Goal: Task Accomplishment & Management: Manage account settings

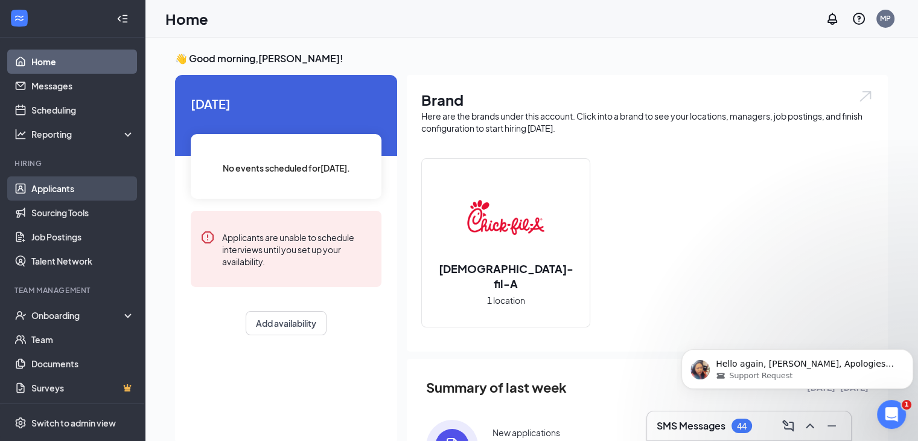
click at [82, 191] on link "Applicants" at bounding box center [82, 188] width 103 height 24
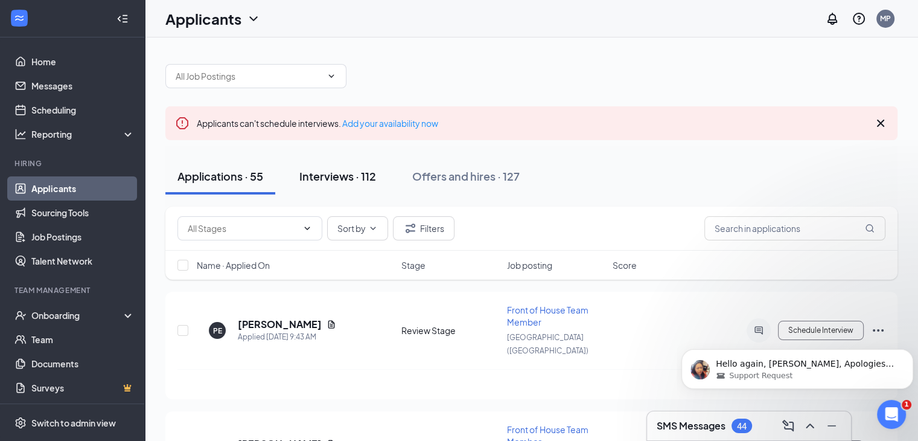
click at [331, 178] on div "Interviews · 112" at bounding box center [337, 175] width 77 height 15
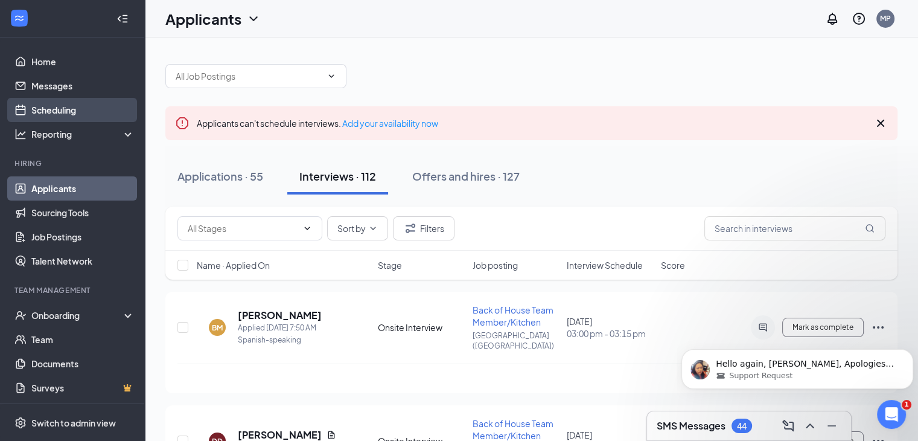
click at [63, 115] on link "Scheduling" at bounding box center [82, 110] width 103 height 24
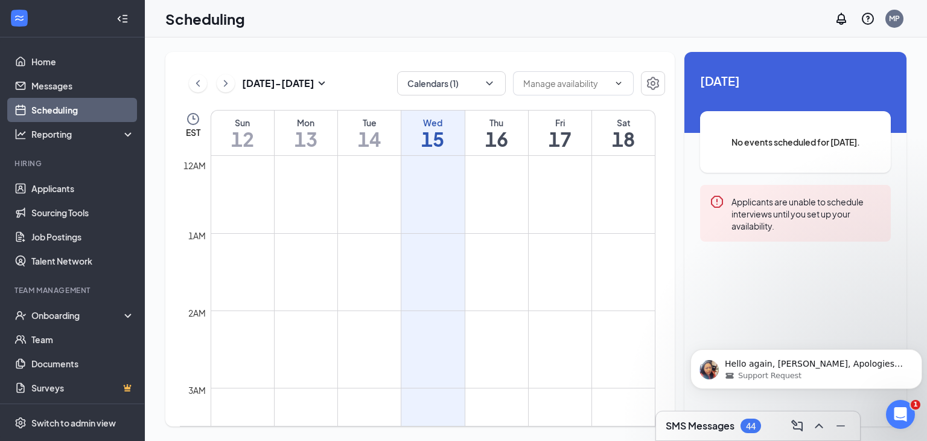
scroll to position [593, 0]
click at [497, 88] on button "Calendars (1)" at bounding box center [451, 83] width 109 height 24
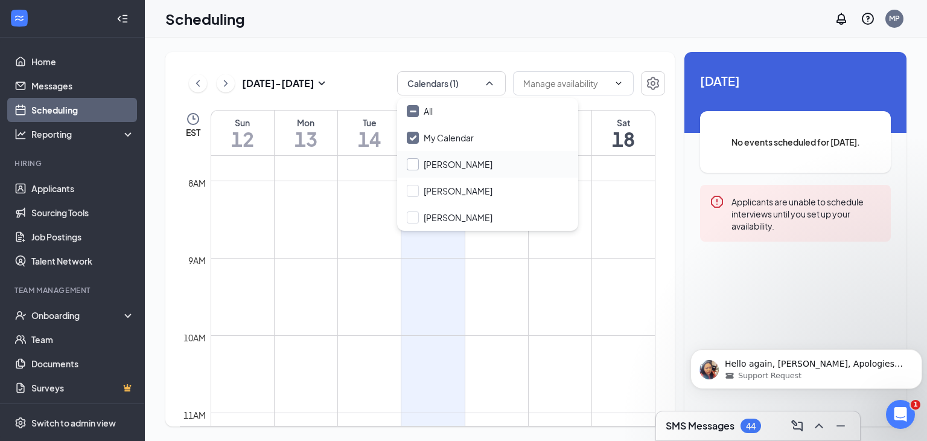
click at [461, 162] on input "John DeSimone" at bounding box center [450, 164] width 86 height 12
checkbox input "true"
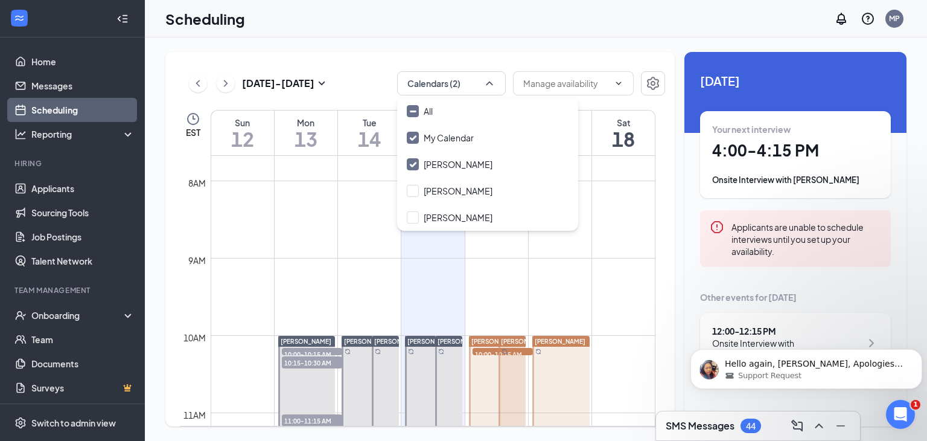
click at [727, 153] on h1 "4:00 - 4:15 PM" at bounding box center [795, 150] width 167 height 21
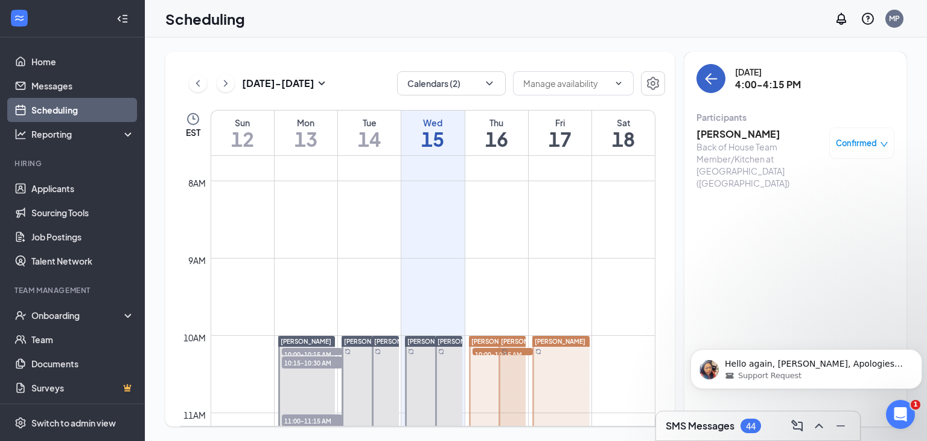
click at [715, 74] on icon "ArrowLeft" at bounding box center [711, 78] width 14 height 14
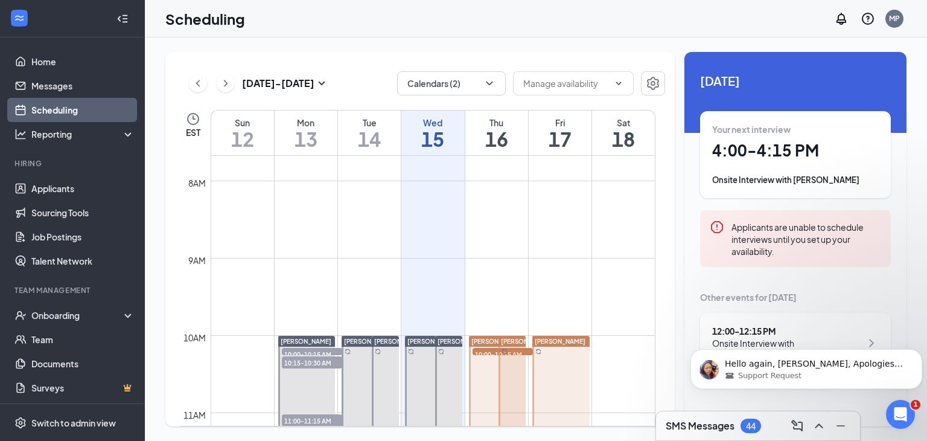
click at [500, 132] on h1 "16" at bounding box center [496, 139] width 63 height 21
click at [737, 147] on h1 "10:00 - 10:15 AM" at bounding box center [795, 150] width 167 height 21
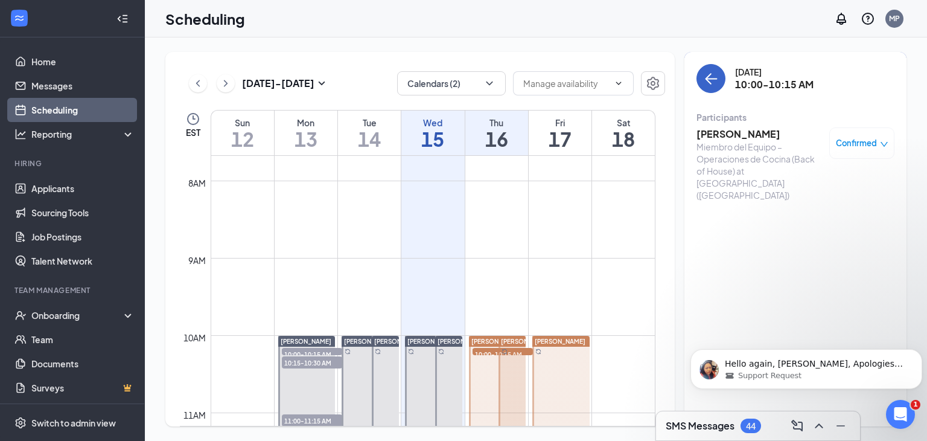
click at [707, 76] on icon "ArrowLeft" at bounding box center [711, 78] width 14 height 14
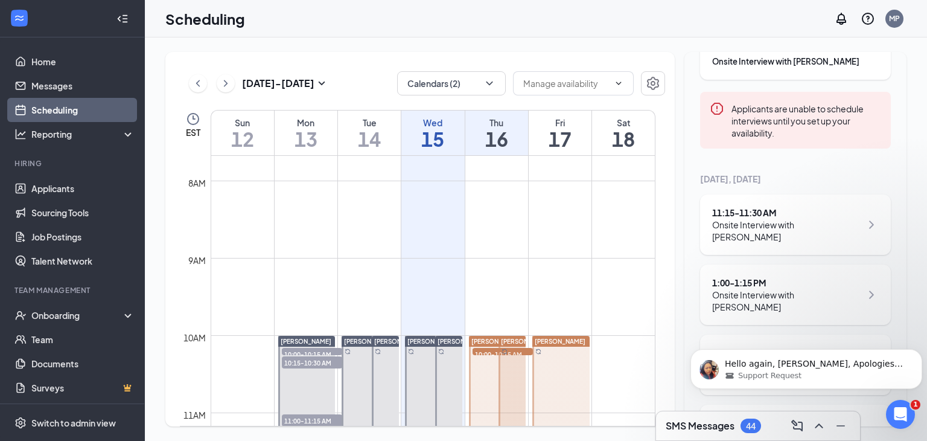
scroll to position [121, 0]
click at [725, 206] on div "11:15 - 11:30 AM" at bounding box center [786, 210] width 149 height 12
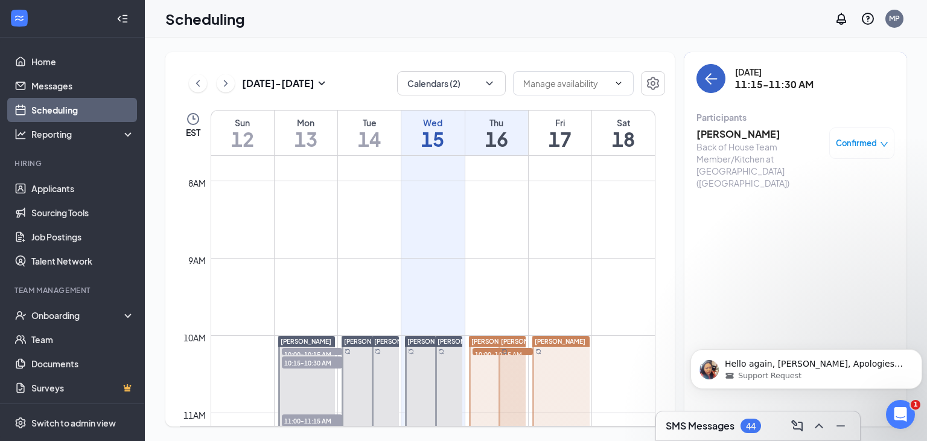
click at [714, 75] on icon "ArrowLeft" at bounding box center [711, 78] width 14 height 14
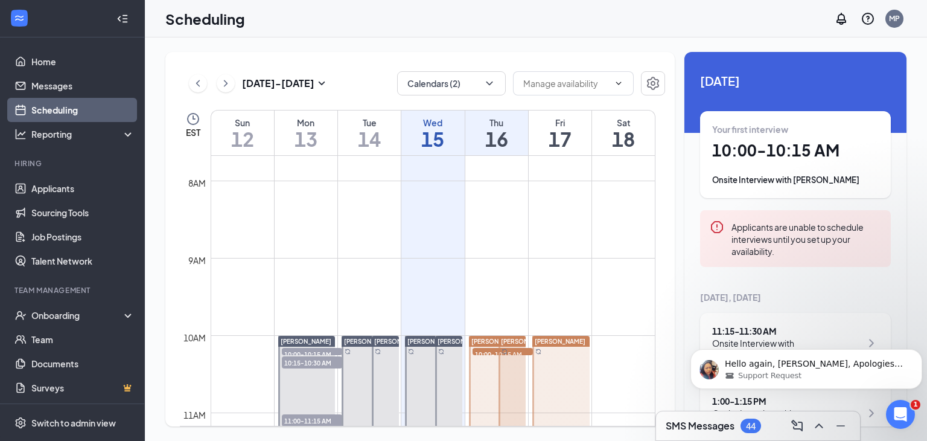
scroll to position [176, 0]
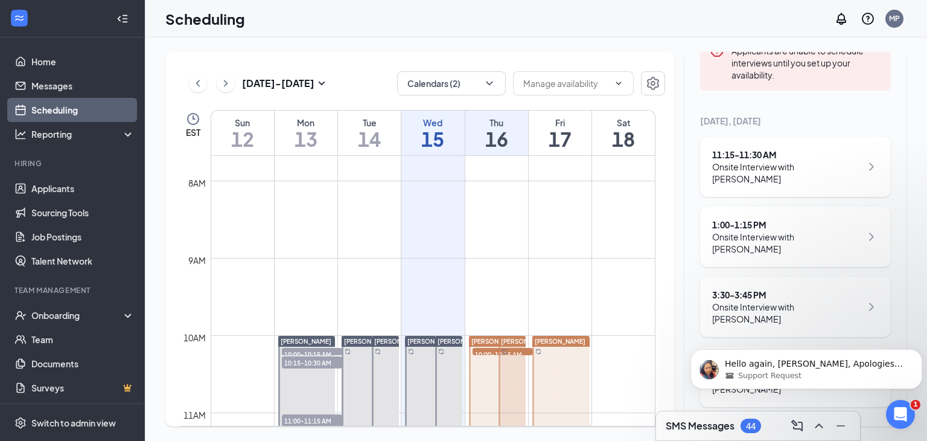
click at [733, 231] on div "Onsite Interview with Alemseged Kebede" at bounding box center [786, 243] width 149 height 24
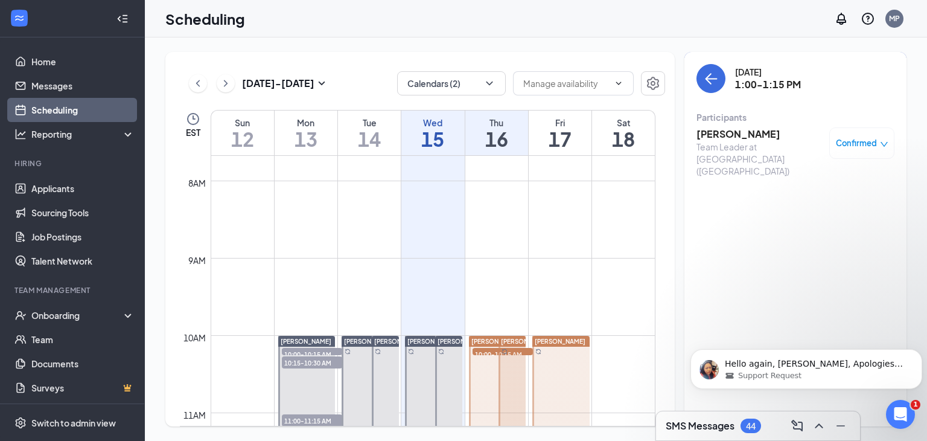
click at [717, 132] on h3 "Alemseged Kebede" at bounding box center [760, 133] width 127 height 13
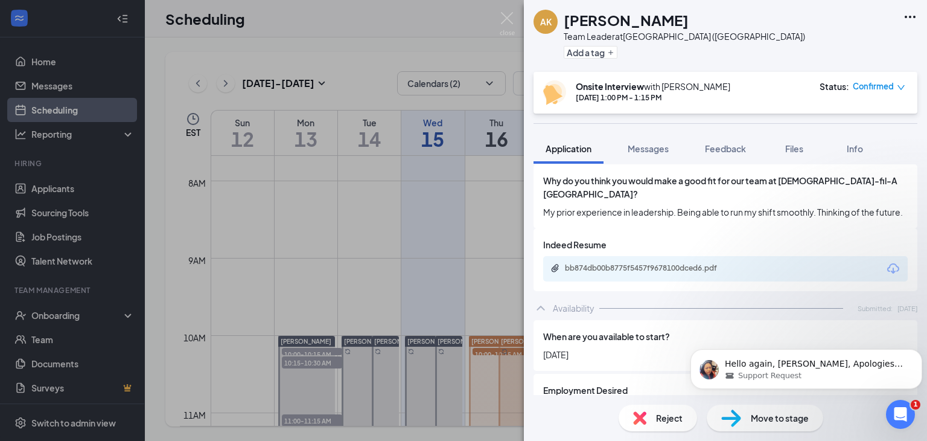
scroll to position [664, 0]
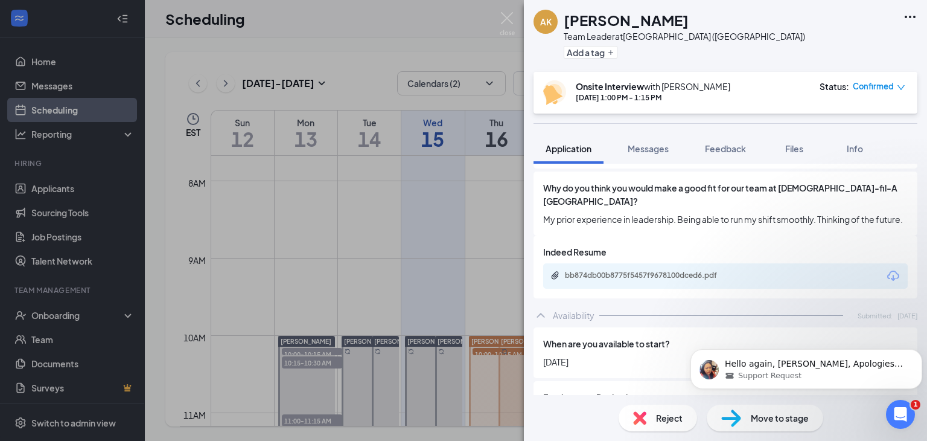
click at [647, 263] on div "bb874db00b8775f5457f9678100dced6.pdf" at bounding box center [725, 275] width 365 height 25
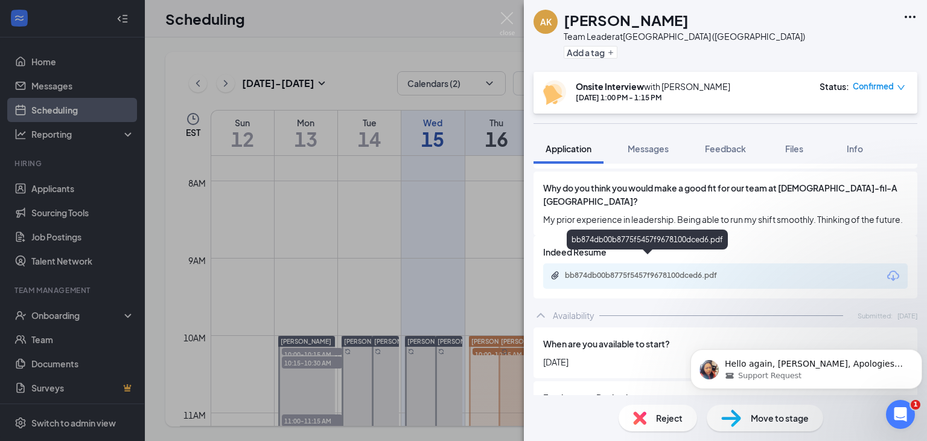
click at [662, 270] on div "bb874db00b8775f5457f9678100dced6.pdf" at bounding box center [649, 275] width 196 height 11
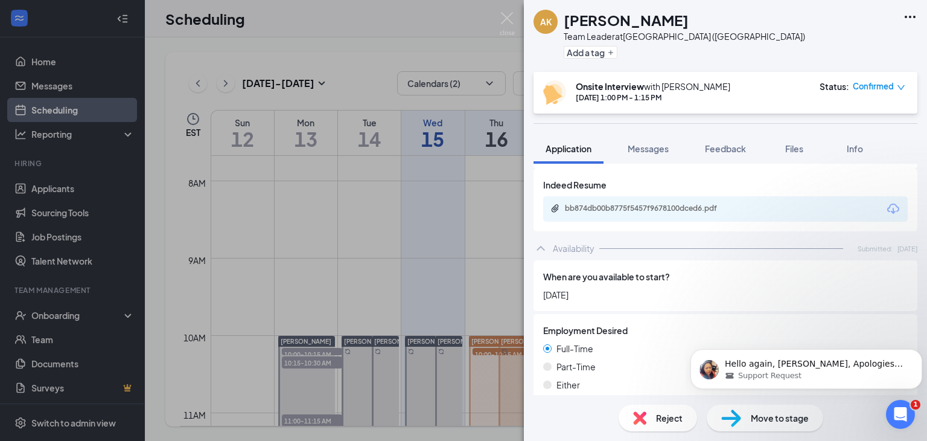
scroll to position [726, 0]
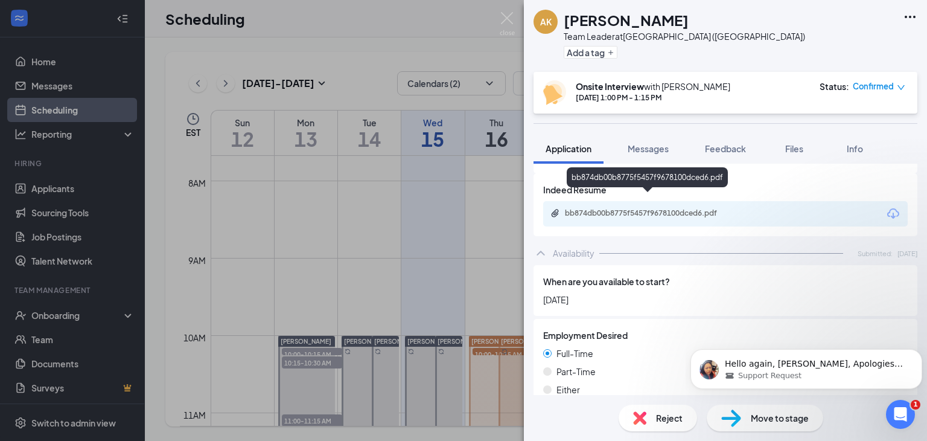
click at [636, 208] on div "bb874db00b8775f5457f9678100dced6.pdf" at bounding box center [649, 213] width 169 height 10
click at [510, 13] on img at bounding box center [507, 24] width 15 height 24
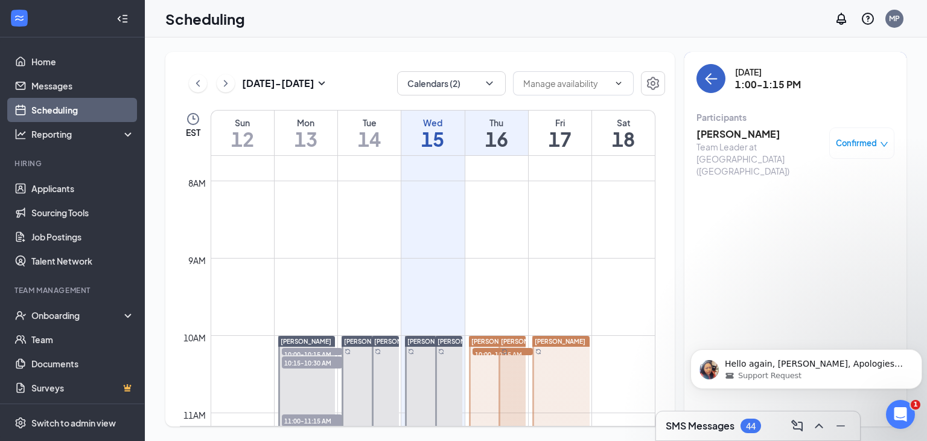
click at [712, 80] on icon "ArrowLeft" at bounding box center [711, 78] width 14 height 14
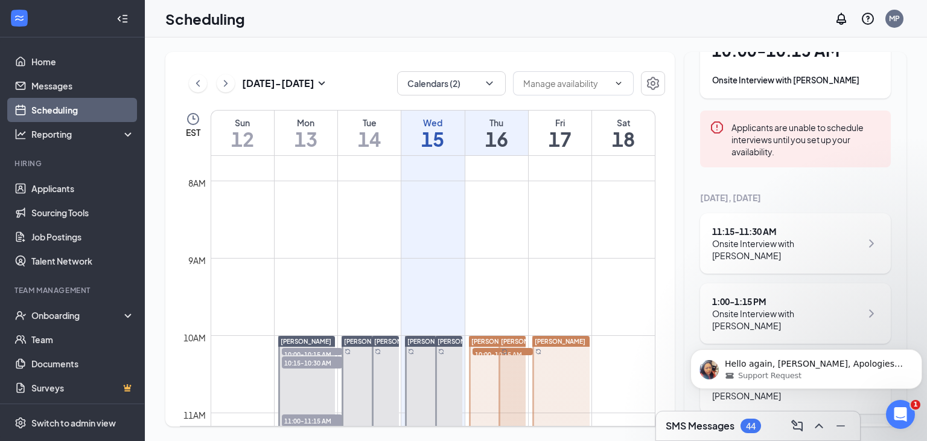
scroll to position [176, 0]
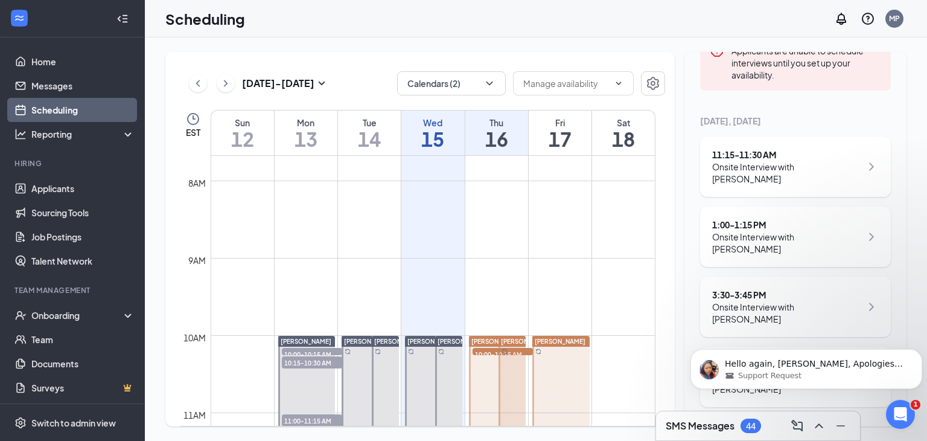
click at [747, 290] on div "3:30 - 3:45 PM" at bounding box center [786, 295] width 149 height 12
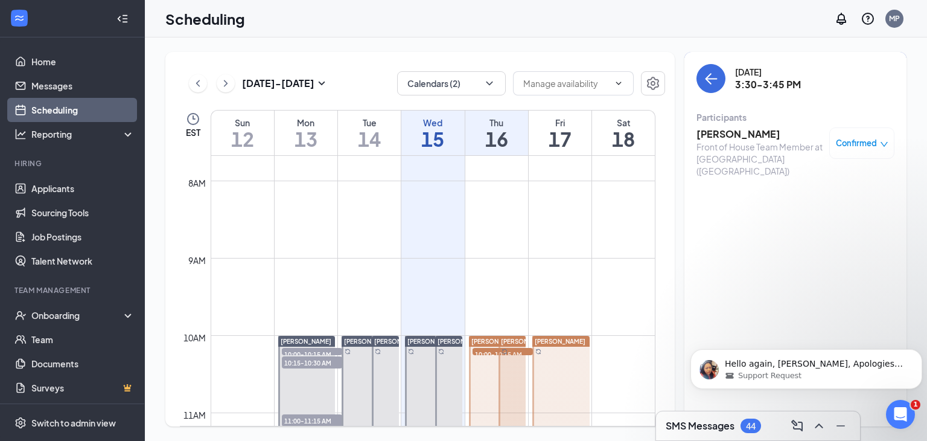
click at [743, 133] on h3 "Jaelyn Dickerson" at bounding box center [760, 133] width 127 height 13
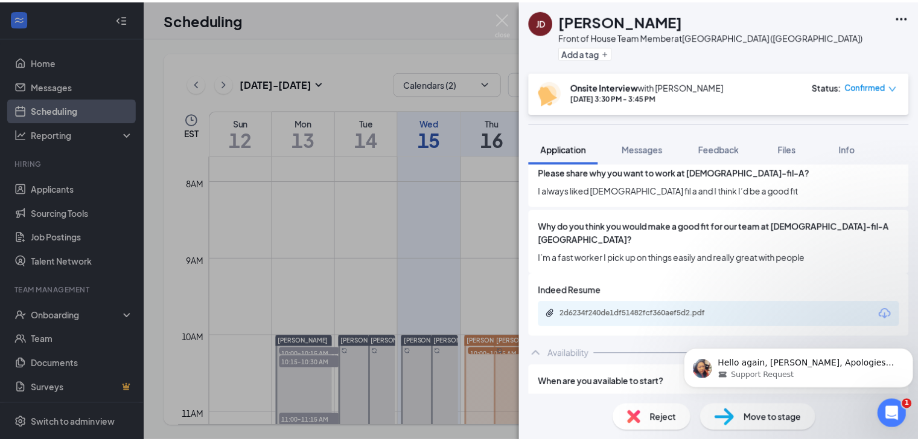
scroll to position [724, 0]
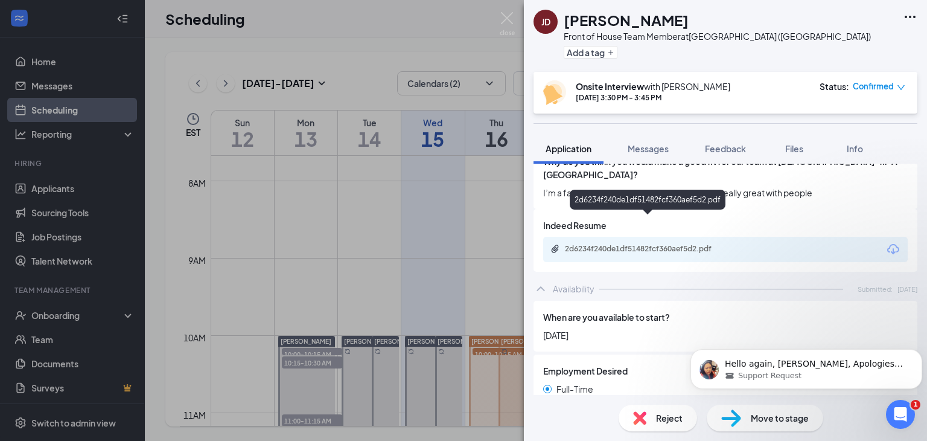
click at [668, 244] on div "2d6234f240de1df51482fcf360aef5d2.pdf" at bounding box center [649, 249] width 169 height 10
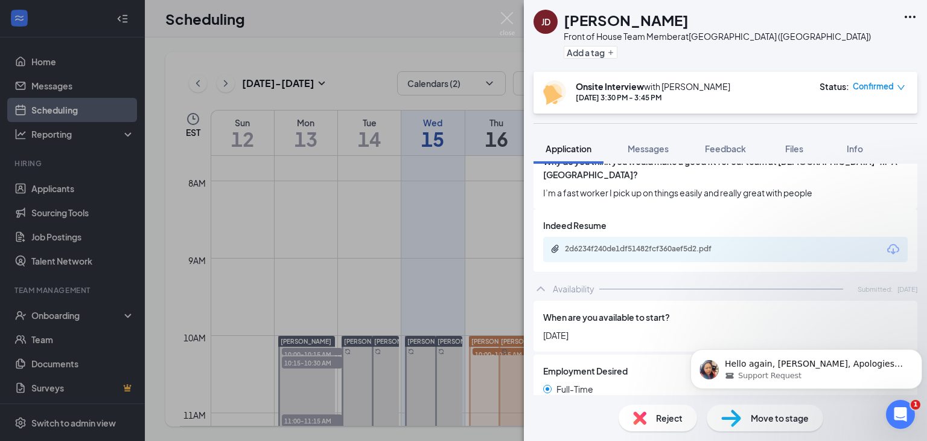
click at [48, 318] on div "JD Jaelyn Dickerson Front of House Team Member at Foxborough (MA) Add a tag Ons…" at bounding box center [463, 220] width 927 height 441
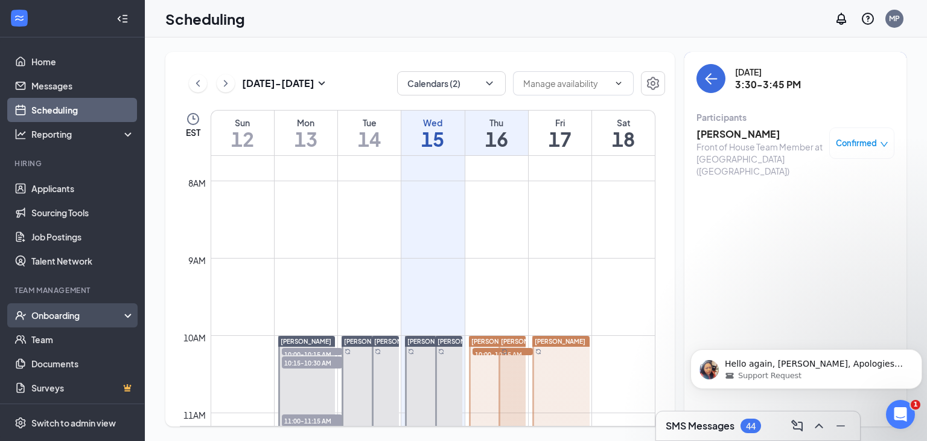
click at [105, 318] on div "Onboarding" at bounding box center [77, 315] width 93 height 12
click at [66, 339] on link "Overview" at bounding box center [82, 339] width 103 height 24
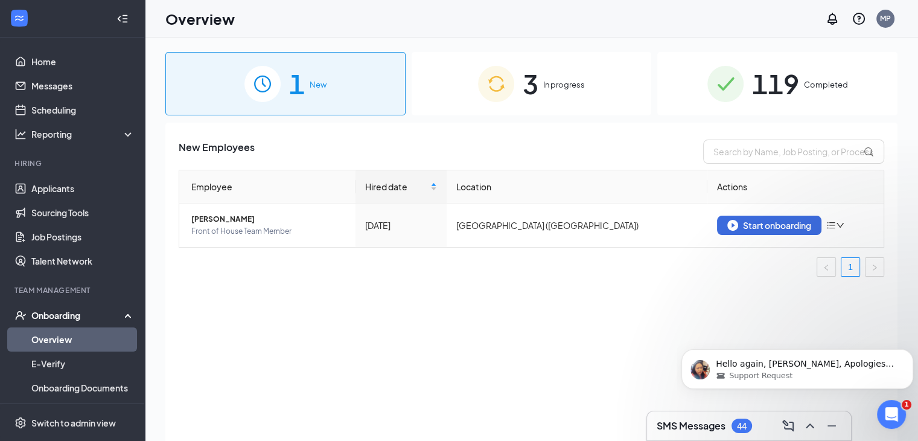
click at [523, 87] on span "3" at bounding box center [531, 84] width 16 height 42
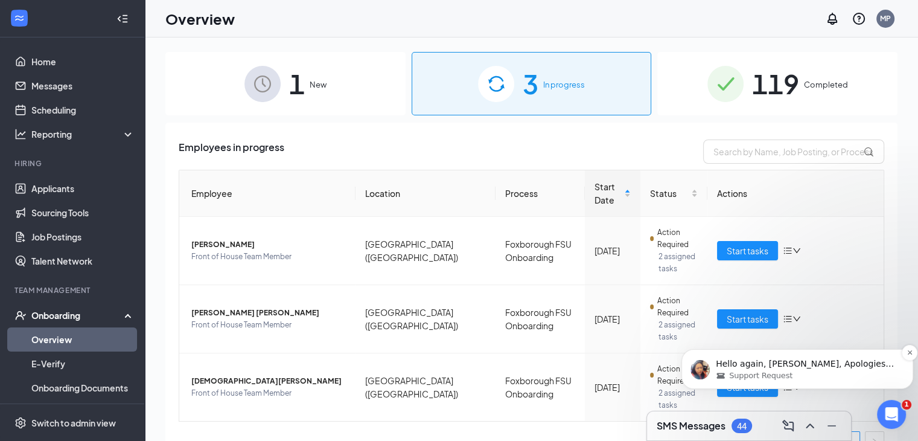
click at [727, 388] on div "Hello again, Maria, Apologies for the delayed response — I just got back to the…" at bounding box center [798, 369] width 232 height 40
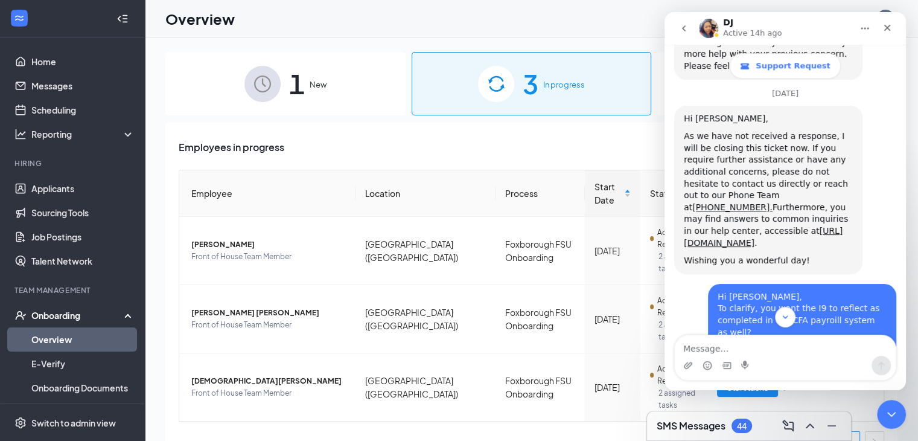
scroll to position [1192, 0]
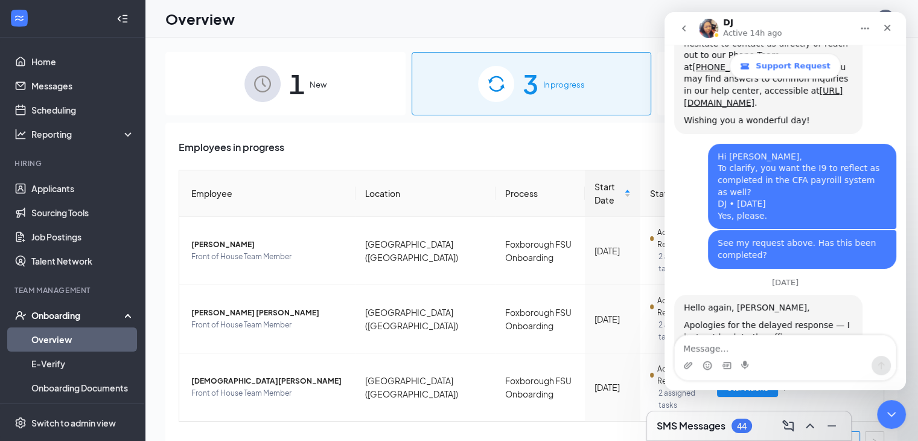
click at [683, 25] on icon "go back" at bounding box center [684, 29] width 10 height 10
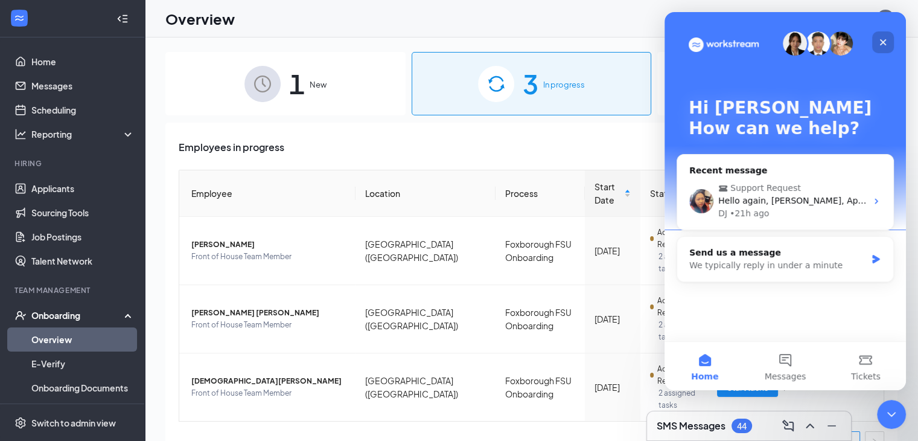
click at [885, 39] on icon "Close" at bounding box center [883, 42] width 10 height 10
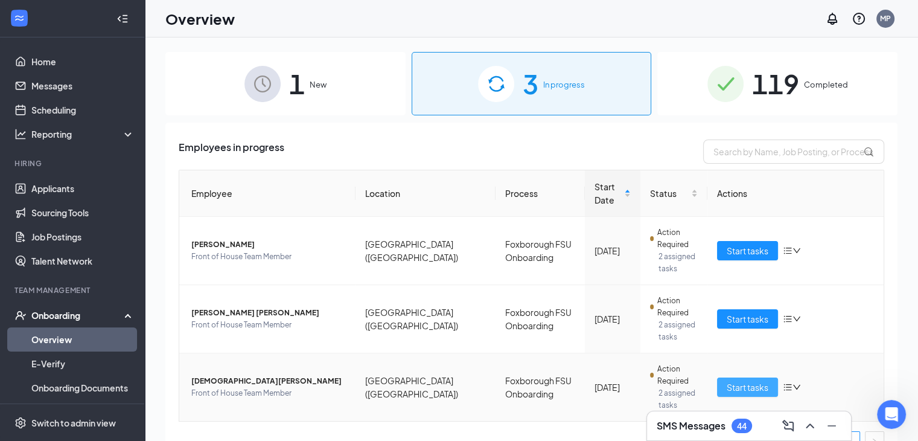
click at [741, 389] on span "Start tasks" at bounding box center [748, 386] width 42 height 13
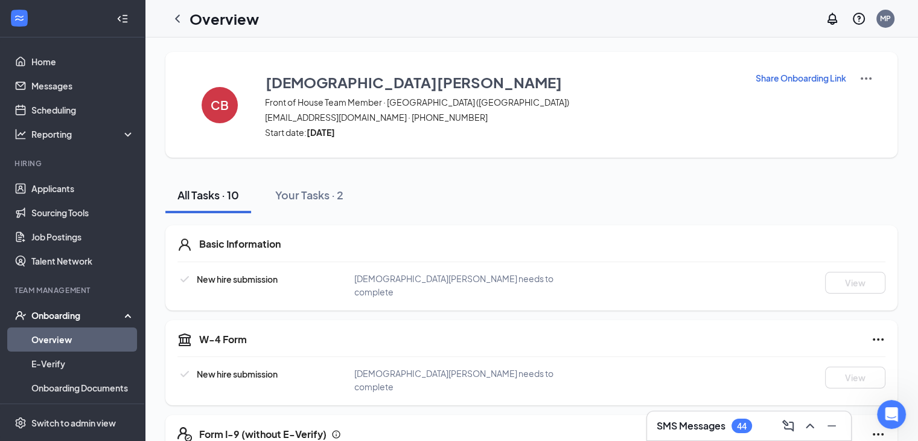
click at [673, 423] on h3 "SMS Messages" at bounding box center [691, 425] width 69 height 13
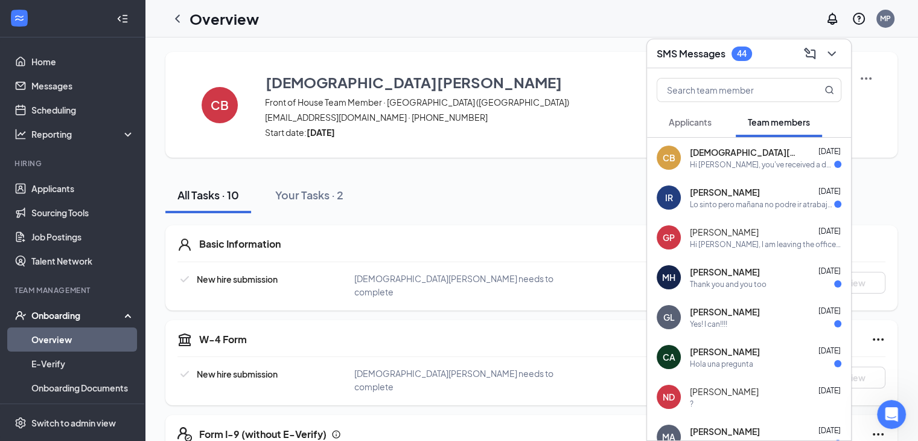
click at [666, 158] on div "CB" at bounding box center [669, 158] width 13 height 12
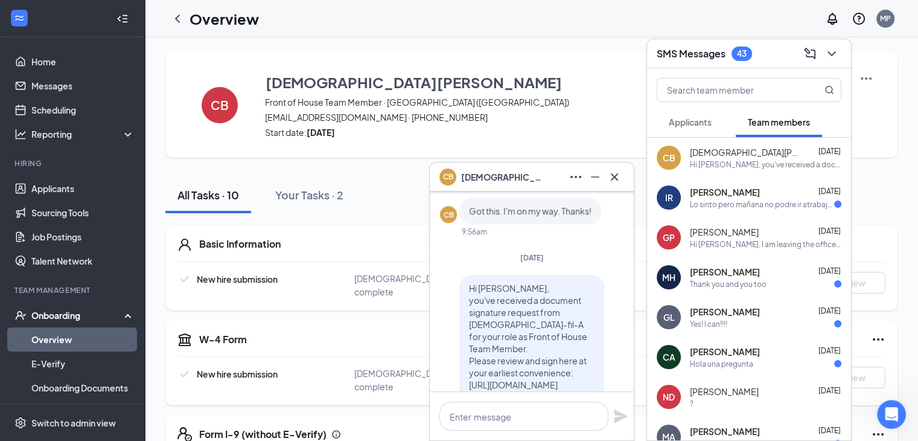
scroll to position [-181, 0]
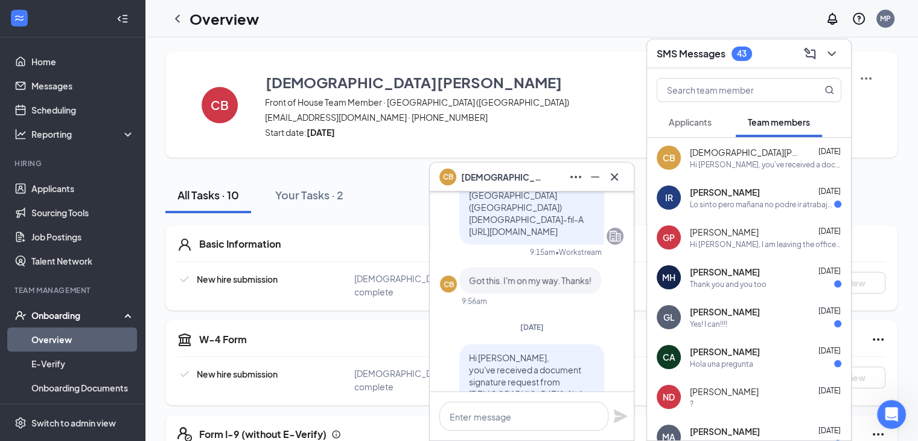
click at [554, 112] on span "christianmarcht.bargan@gmail.com · (508) 570-1323" at bounding box center [502, 117] width 475 height 12
click at [617, 182] on icon "Cross" at bounding box center [614, 177] width 14 height 14
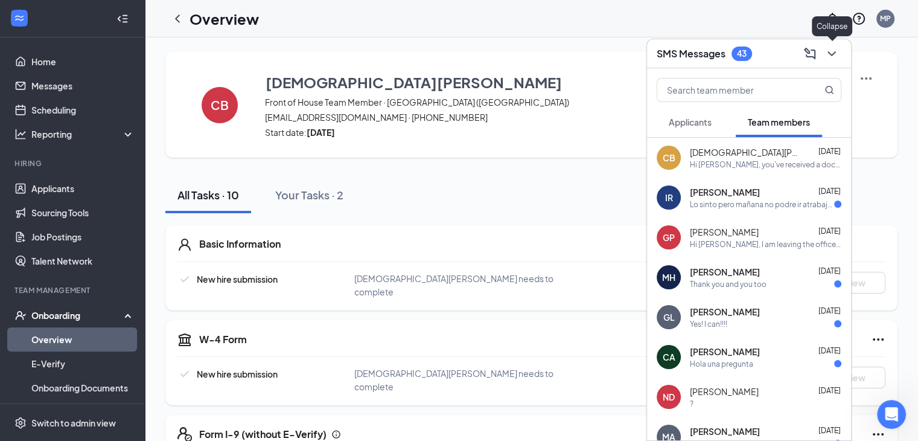
click at [828, 53] on icon "ChevronDown" at bounding box center [832, 53] width 14 height 14
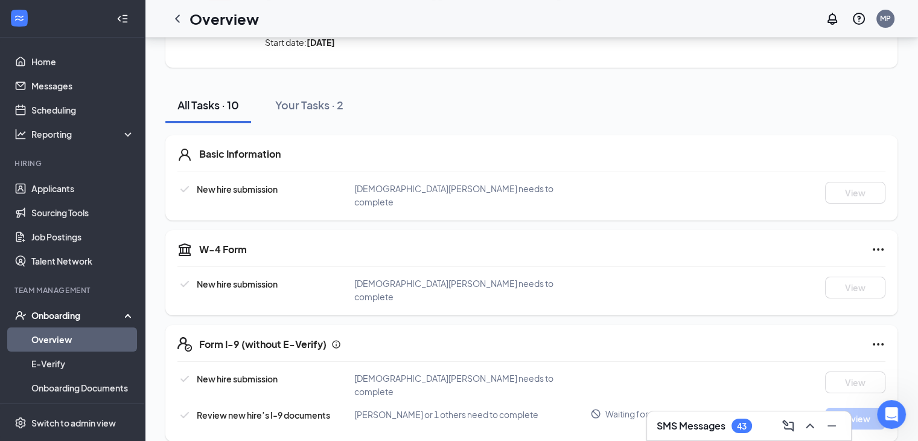
scroll to position [0, 0]
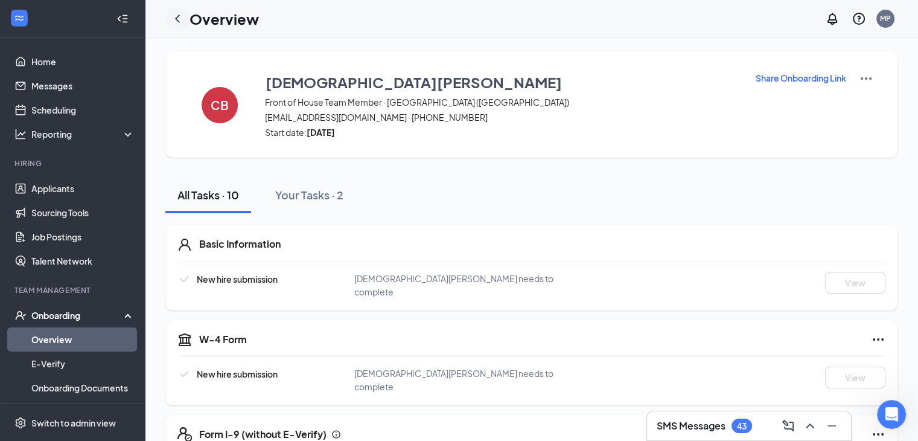
click at [177, 22] on icon "ChevronLeft" at bounding box center [177, 18] width 14 height 14
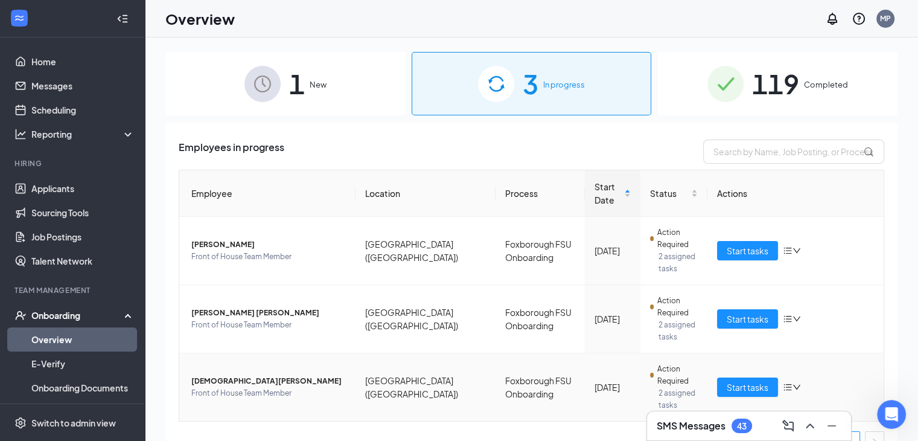
click at [793, 383] on icon "down" at bounding box center [797, 387] width 8 height 8
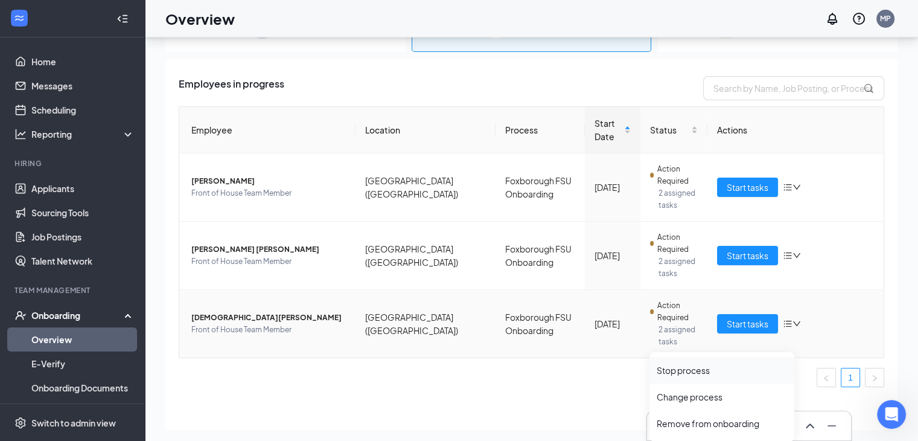
scroll to position [54, 0]
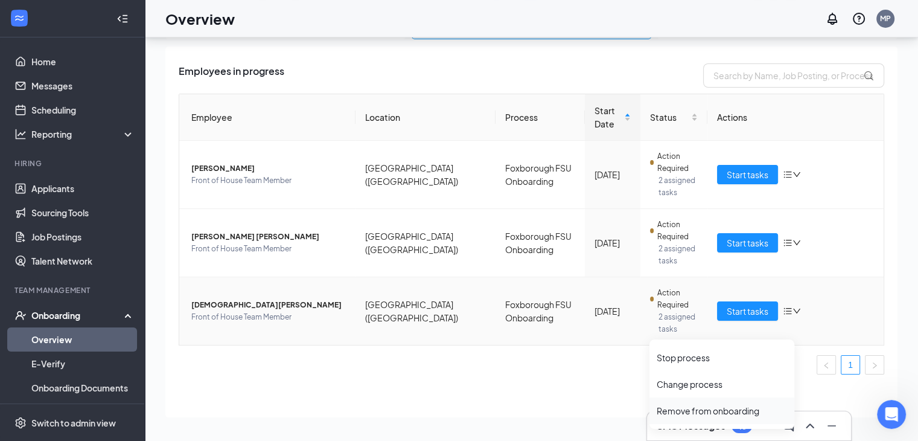
click at [699, 414] on div "Remove from onboarding" at bounding box center [722, 410] width 130 height 12
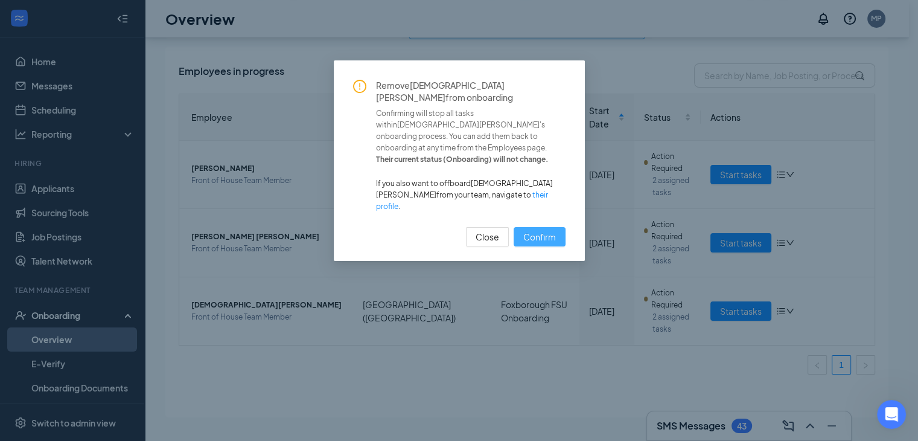
click at [533, 230] on span "Confirm" at bounding box center [539, 236] width 33 height 13
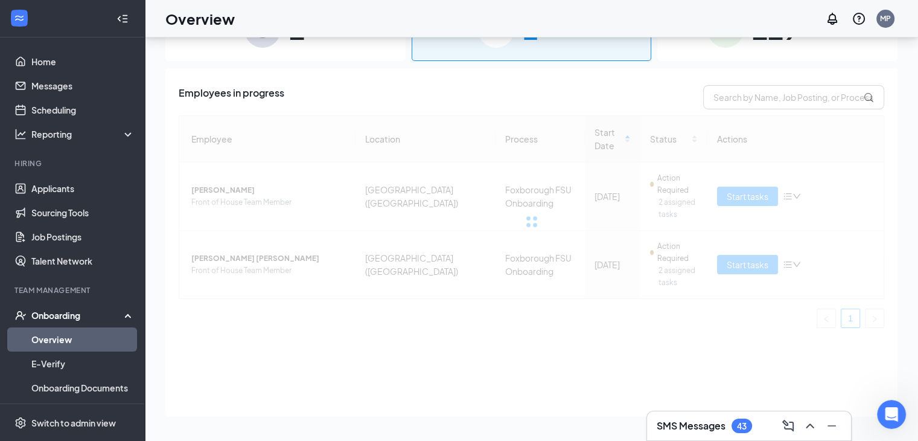
scroll to position [0, 0]
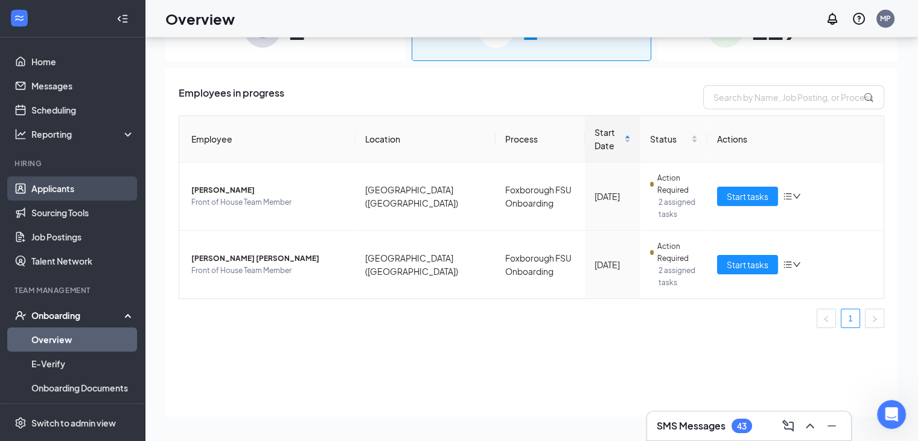
click at [62, 186] on link "Applicants" at bounding box center [82, 188] width 103 height 24
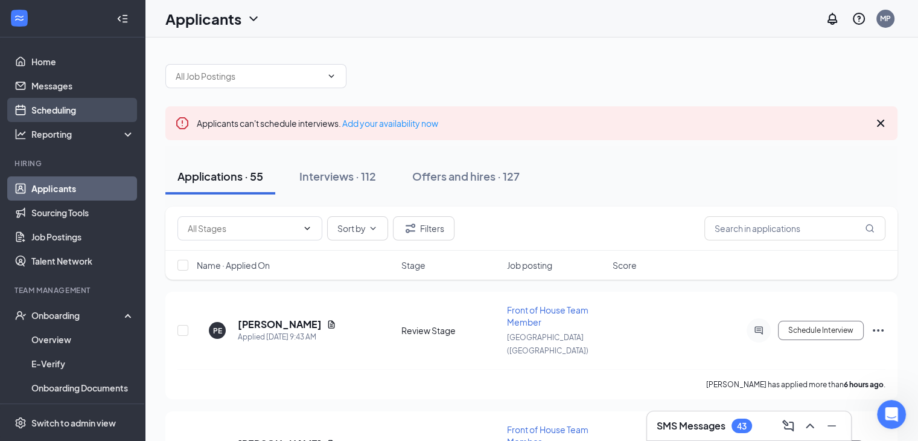
click at [53, 119] on link "Scheduling" at bounding box center [82, 110] width 103 height 24
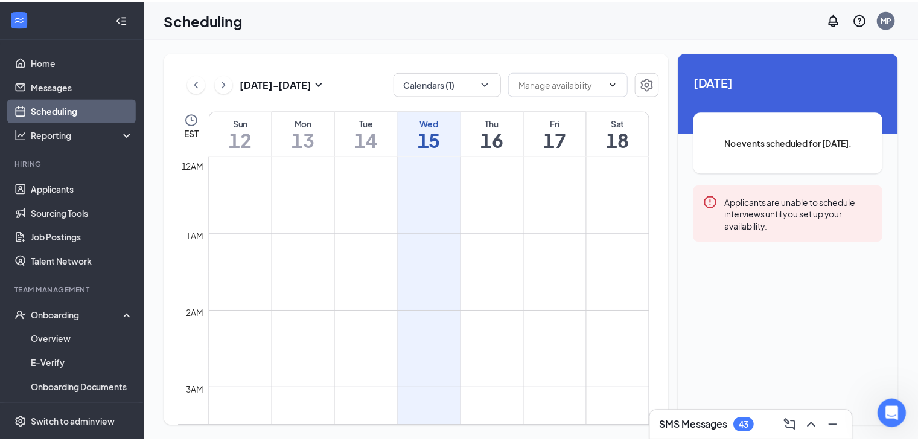
scroll to position [593, 0]
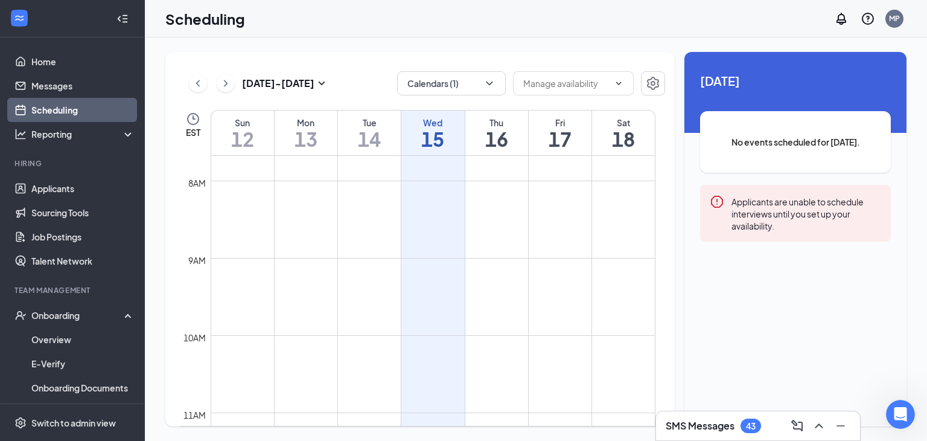
click at [441, 131] on h1 "15" at bounding box center [432, 139] width 63 height 21
click at [444, 88] on button "Calendars (1)" at bounding box center [451, 83] width 109 height 24
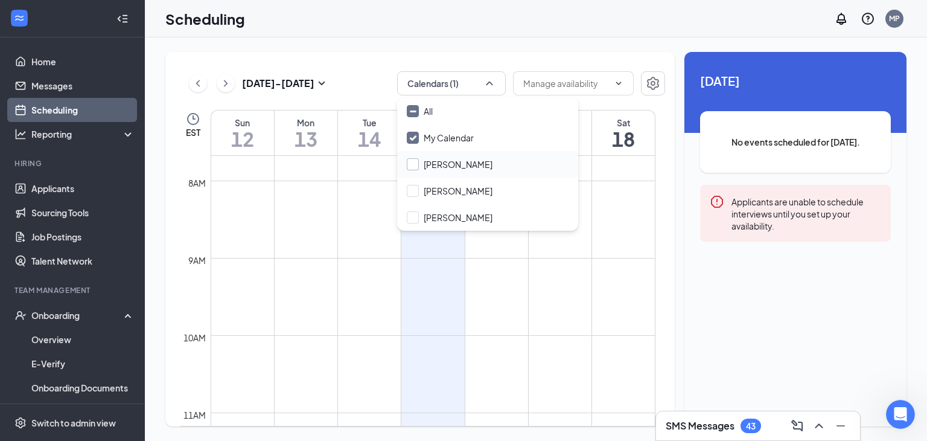
click at [438, 165] on input "John DeSimone" at bounding box center [450, 164] width 86 height 12
checkbox input "true"
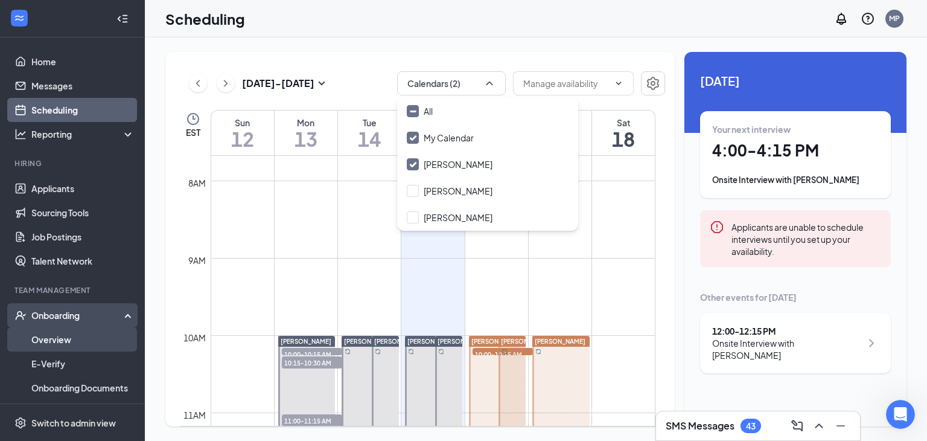
click at [64, 336] on link "Overview" at bounding box center [82, 339] width 103 height 24
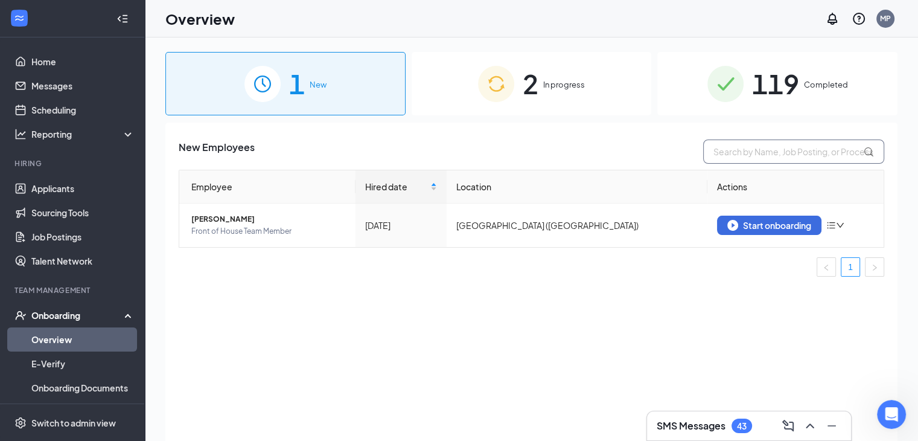
click at [772, 145] on input "text" at bounding box center [793, 151] width 181 height 24
type input "r"
click at [796, 94] on span "119" at bounding box center [775, 84] width 47 height 42
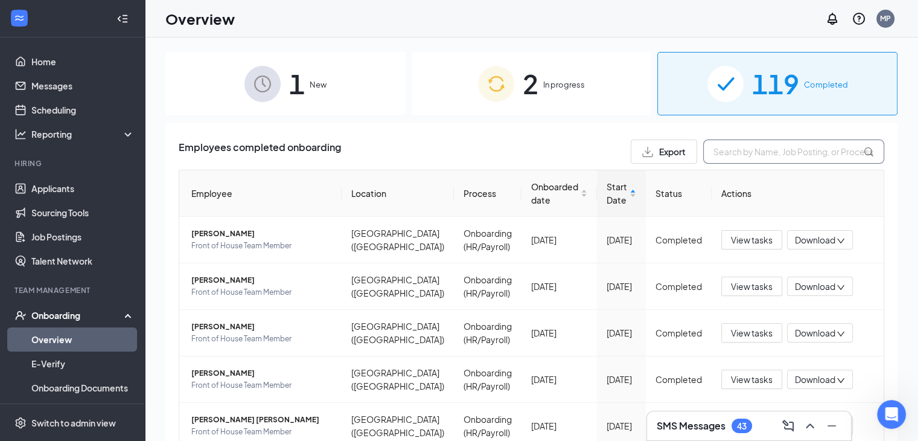
click at [723, 149] on input "text" at bounding box center [793, 151] width 181 height 24
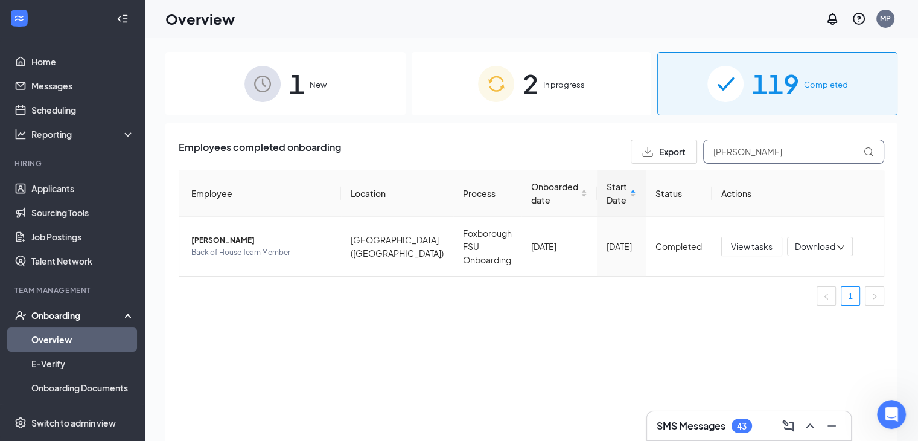
type input "reyes"
click at [69, 317] on div "Onboarding" at bounding box center [77, 315] width 93 height 12
click at [65, 340] on link "Team" at bounding box center [82, 339] width 103 height 24
